Goal: Task Accomplishment & Management: Complete application form

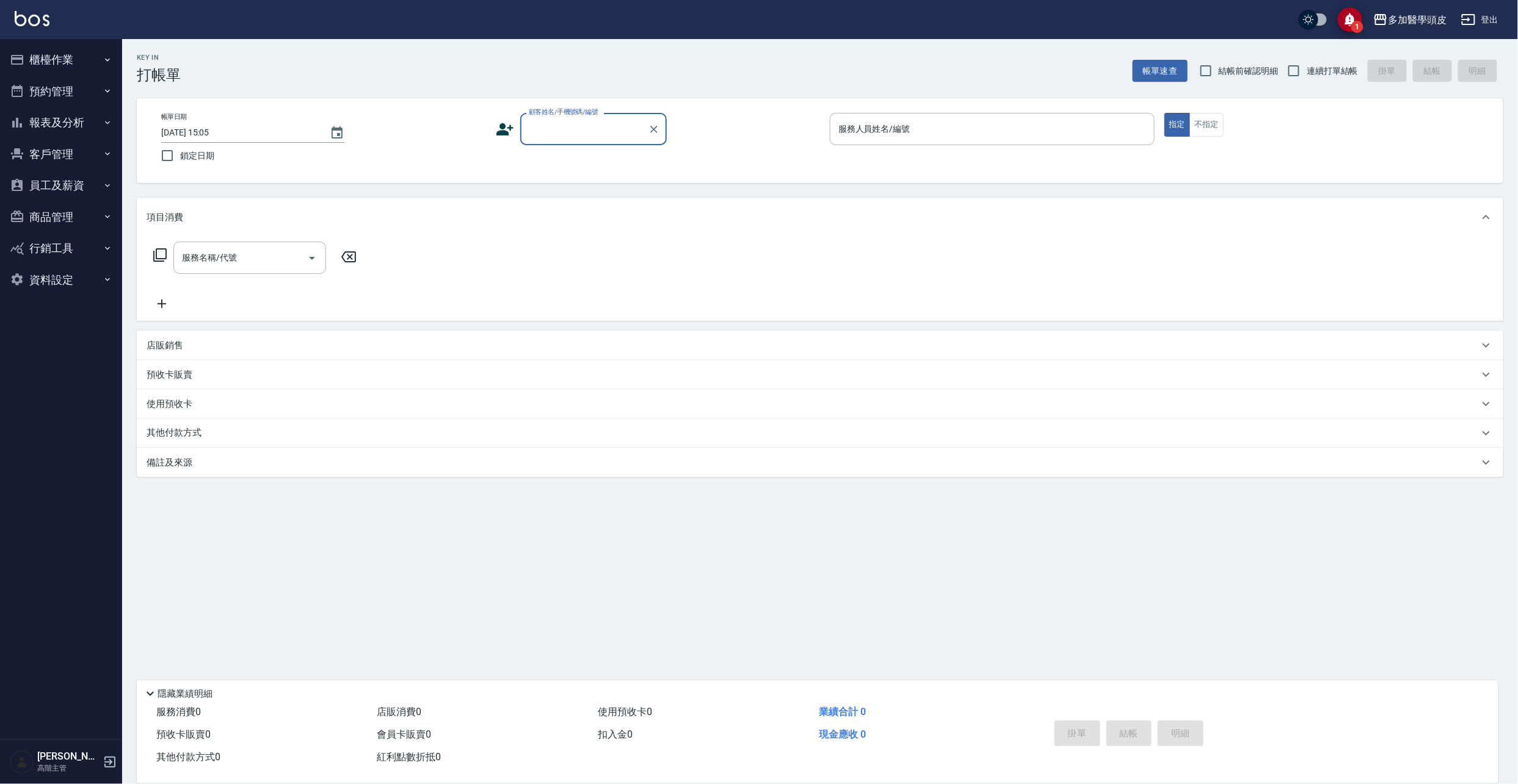
click at [545, 131] on input "顧客姓名/手機號碼/編號" at bounding box center [584, 129] width 117 height 21
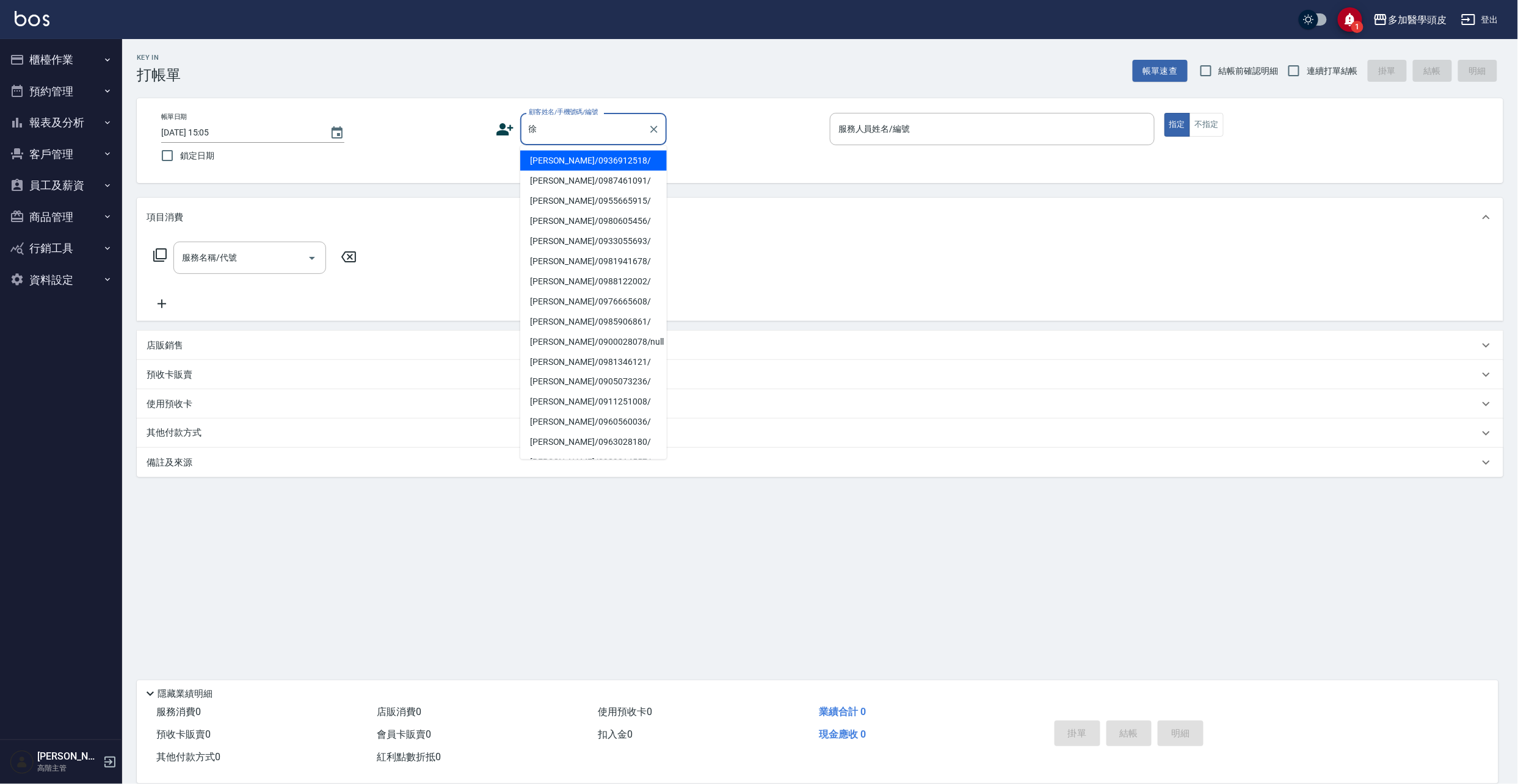
click at [597, 155] on li "[PERSON_NAME]/0936912518/" at bounding box center [594, 160] width 147 height 20
type input "[PERSON_NAME]/0936912518/"
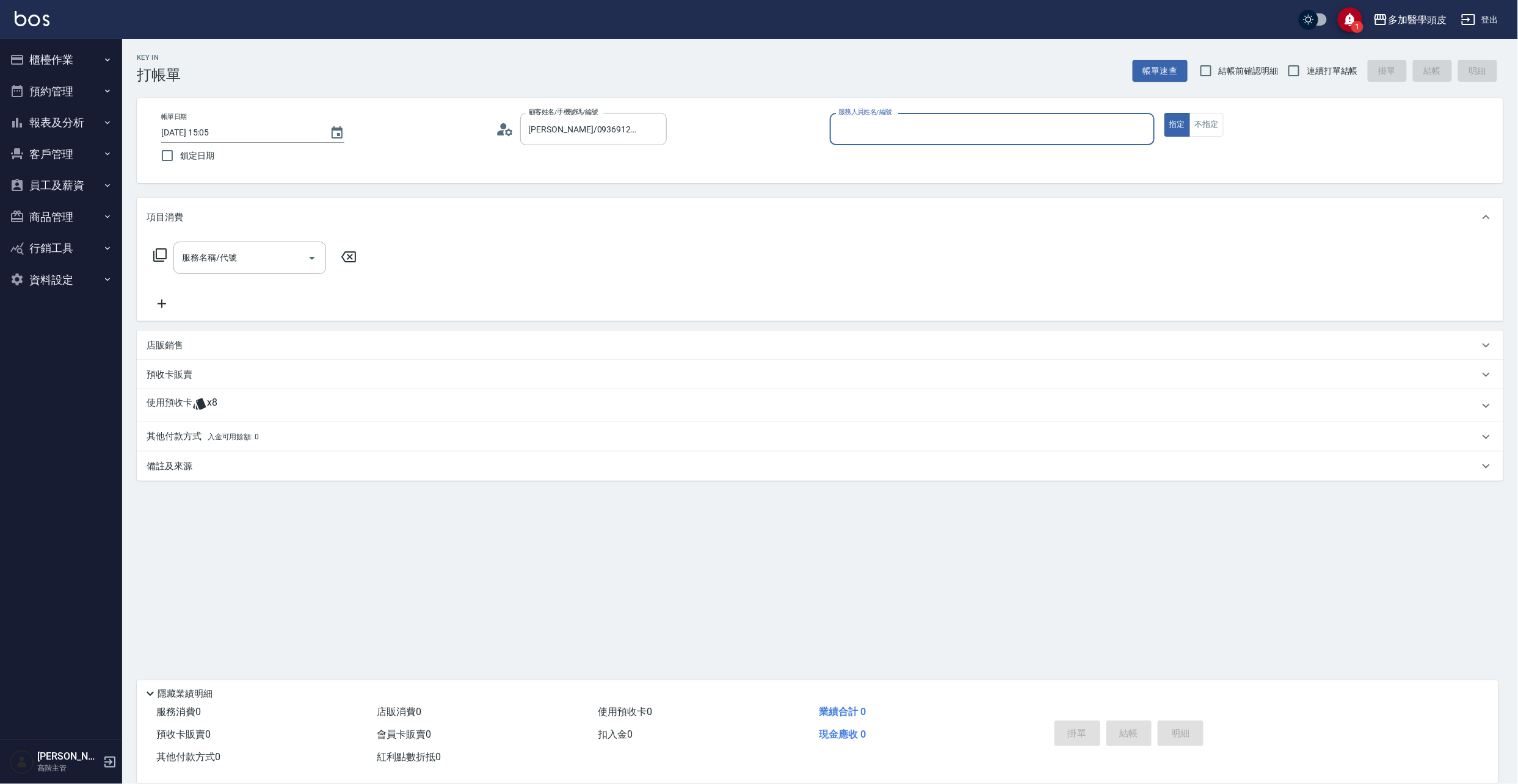
click at [882, 135] on input "服務人員姓名/編號" at bounding box center [992, 129] width 314 height 21
click at [856, 186] on span "[PERSON_NAME](無代號)" at bounding box center [868, 181] width 58 height 13
type input "[PERSON_NAME](無代號)"
click at [215, 401] on span "x8" at bounding box center [212, 406] width 11 height 19
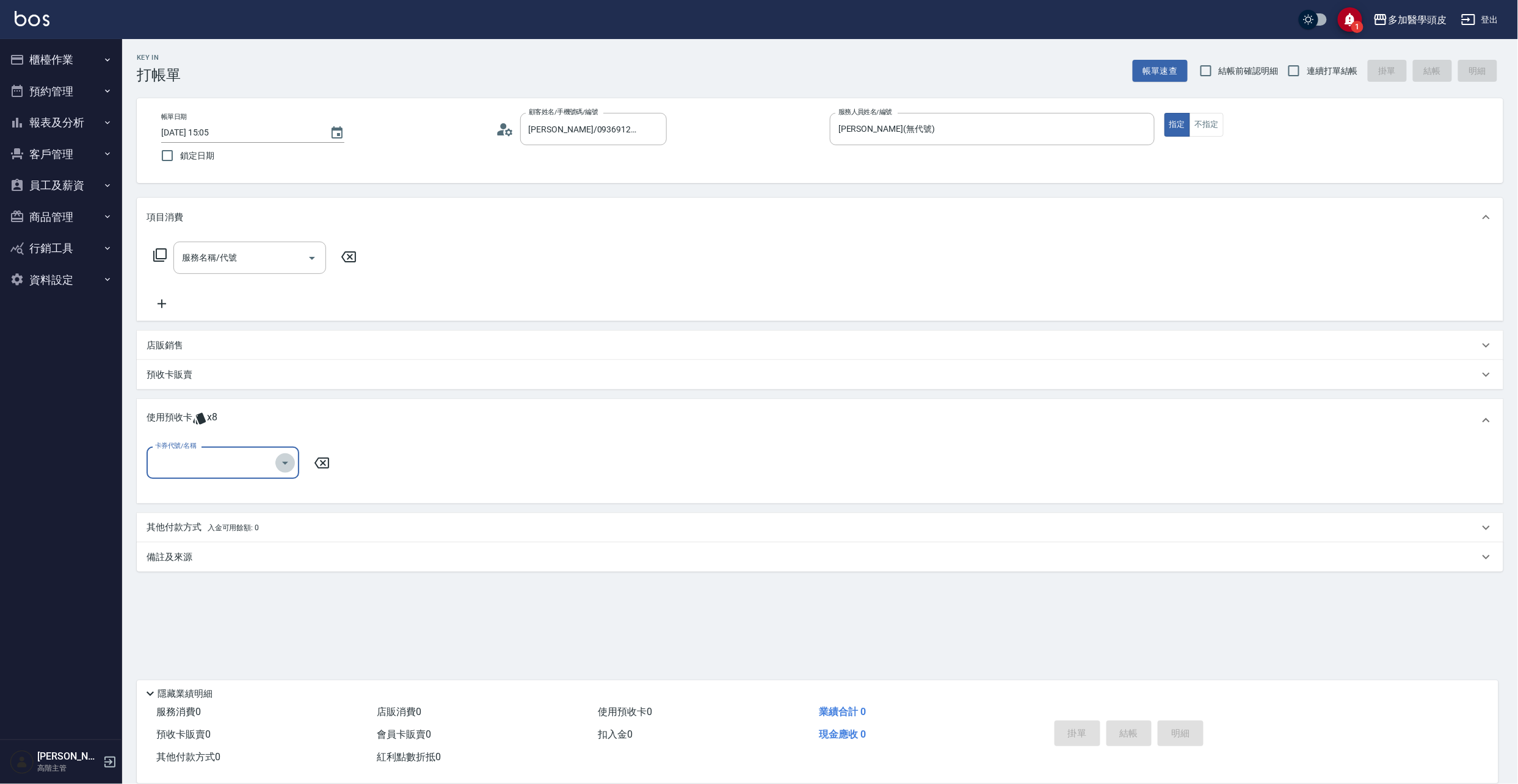
click at [292, 461] on icon "Open" at bounding box center [285, 463] width 15 height 15
click at [261, 499] on div "基礎頭皮12堂 剩餘8張" at bounding box center [223, 494] width 152 height 20
type input "基礎頭皮12[PERSON_NAME]"
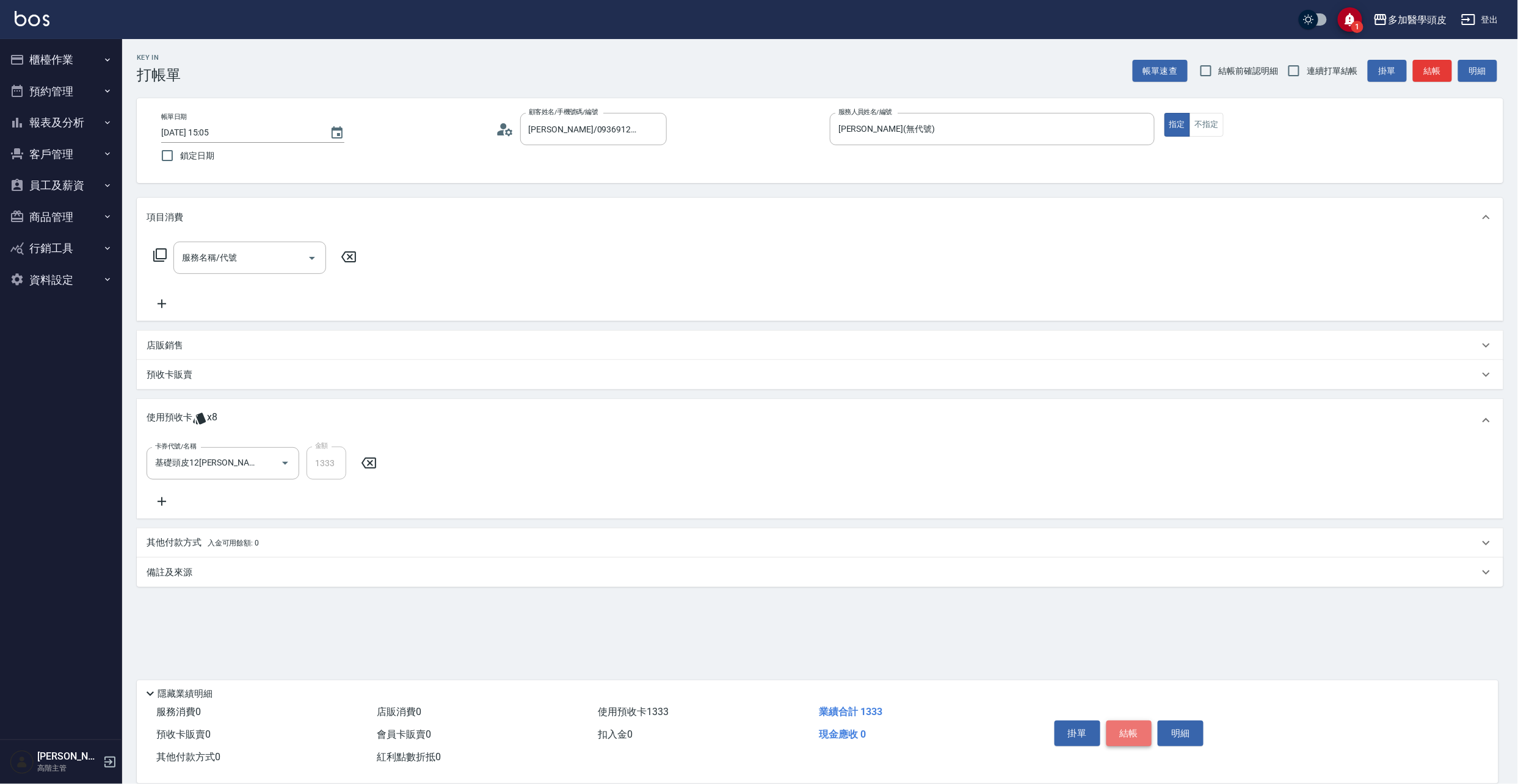
click at [1127, 723] on button "結帳" at bounding box center [1130, 733] width 46 height 25
